Goal: Task Accomplishment & Management: Complete application form

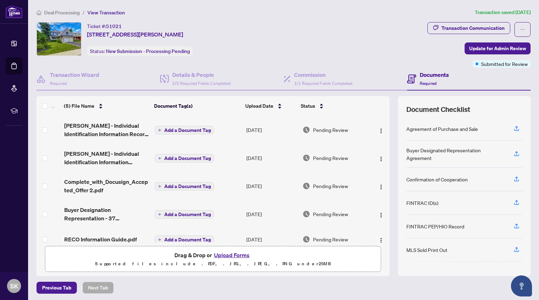
click at [229, 255] on button "Upload Forms" at bounding box center [232, 254] width 40 height 9
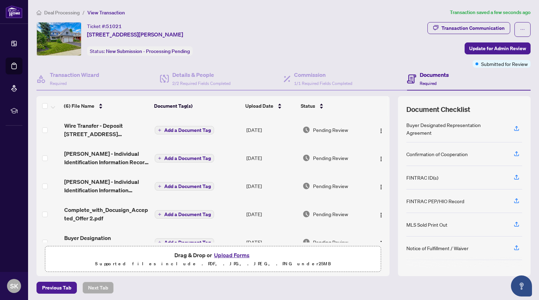
scroll to position [26, 0]
click at [227, 252] on button "Upload Forms" at bounding box center [232, 254] width 40 height 9
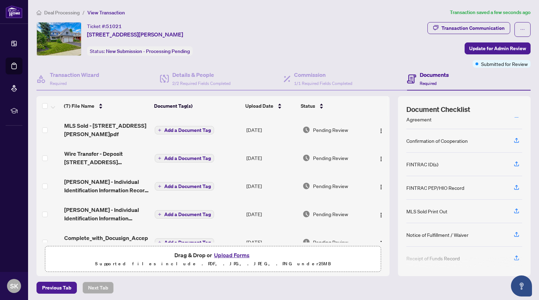
scroll to position [67, 0]
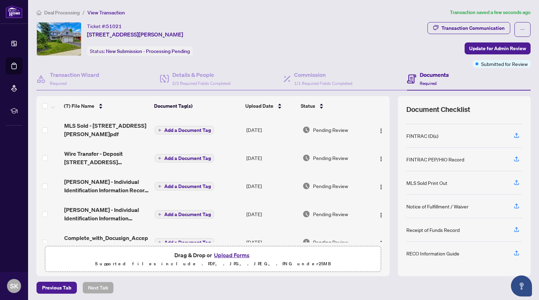
drag, startPoint x: 481, startPoint y: 191, endPoint x: 370, endPoint y: 286, distance: 145.8
click at [370, 286] on div "Previous Tab Next Tab" at bounding box center [283, 288] width 494 height 12
click at [490, 46] on span "Update for Admin Review" at bounding box center [497, 48] width 57 height 11
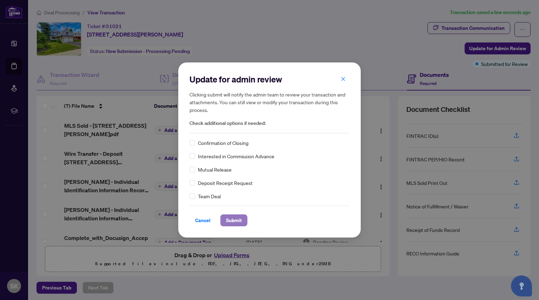
click at [230, 217] on span "Submit" at bounding box center [234, 220] width 16 height 11
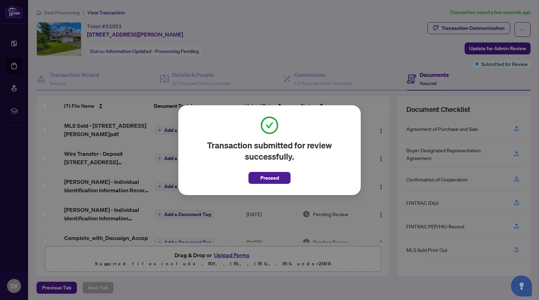
click at [310, 75] on div "Transaction submitted for review successfully. Proceed Cancel OK" at bounding box center [269, 150] width 539 height 300
click at [266, 176] on span "Proceed" at bounding box center [269, 177] width 19 height 11
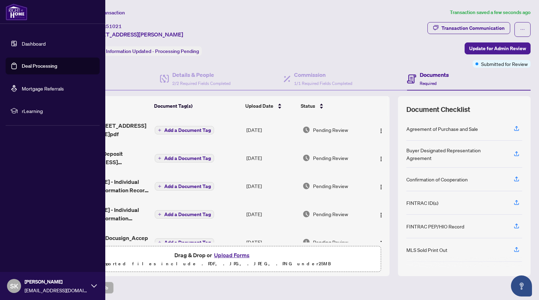
click at [36, 65] on link "Deal Processing" at bounding box center [39, 66] width 35 height 6
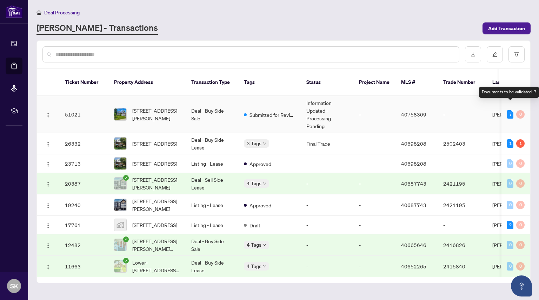
click at [507, 110] on div "7" at bounding box center [510, 114] width 6 height 8
click at [360, 173] on td "-" at bounding box center [374, 183] width 42 height 21
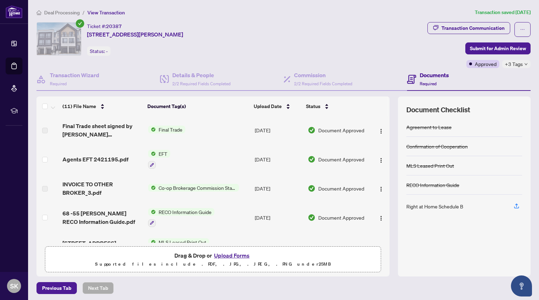
click at [428, 74] on h4 "Documents" at bounding box center [434, 75] width 29 height 8
click at [463, 26] on div "Transaction Communication" at bounding box center [472, 27] width 63 height 11
type textarea "**********"
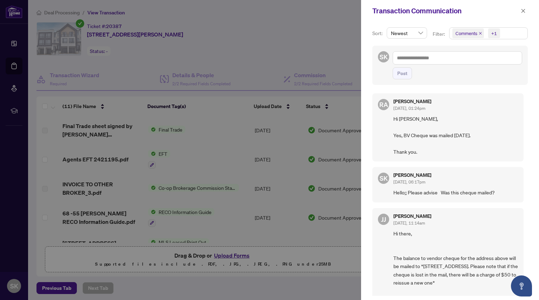
click at [16, 67] on div at bounding box center [269, 150] width 539 height 300
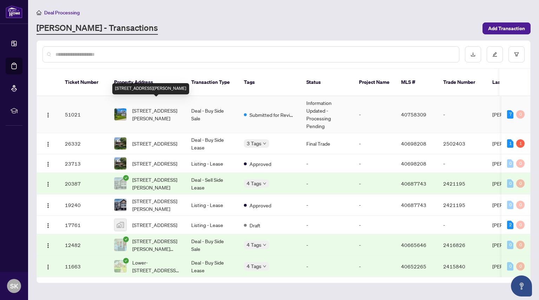
click at [148, 107] on span "[STREET_ADDRESS][PERSON_NAME]" at bounding box center [156, 114] width 48 height 15
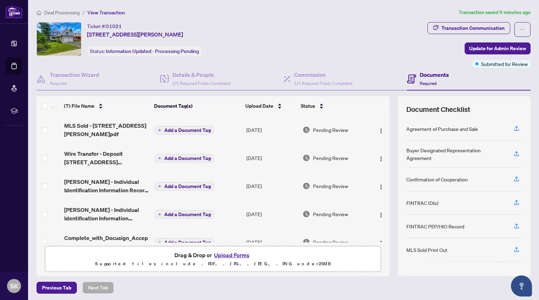
click at [229, 254] on button "Upload Forms" at bounding box center [232, 254] width 40 height 9
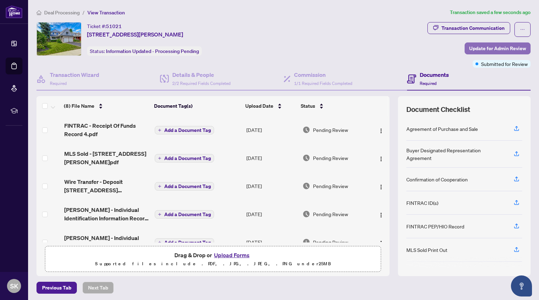
click at [471, 47] on span "Update for Admin Review" at bounding box center [497, 48] width 57 height 11
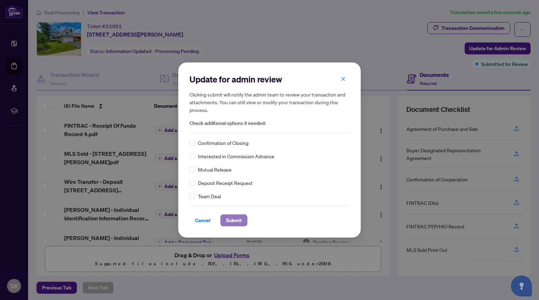
click at [234, 219] on span "Submit" at bounding box center [234, 220] width 16 height 11
